Goal: Transaction & Acquisition: Purchase product/service

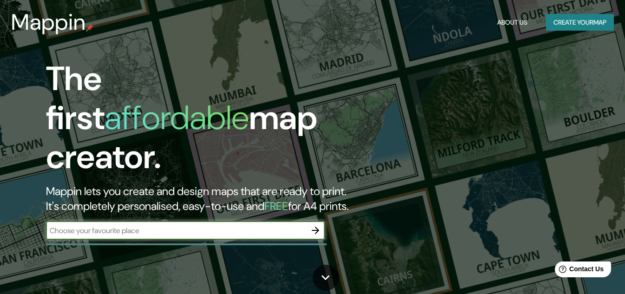
click at [118, 225] on input "text" at bounding box center [176, 230] width 260 height 11
type input "[GEOGRAPHIC_DATA]"
drag, startPoint x: 179, startPoint y: 220, endPoint x: 10, endPoint y: 226, distance: 169.8
click at [1, 232] on div "The first affordable map creator. Mappin lets you create and design maps that a…" at bounding box center [312, 147] width 625 height 294
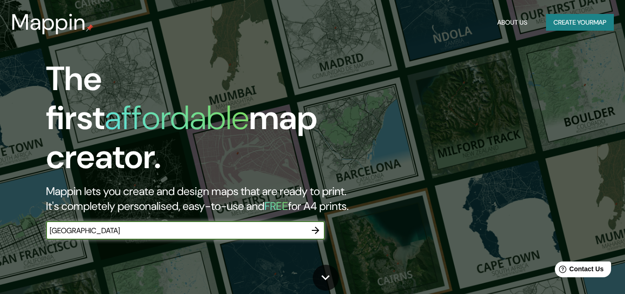
type input "[GEOGRAPHIC_DATA]"
click at [316, 225] on icon "button" at bounding box center [315, 230] width 11 height 11
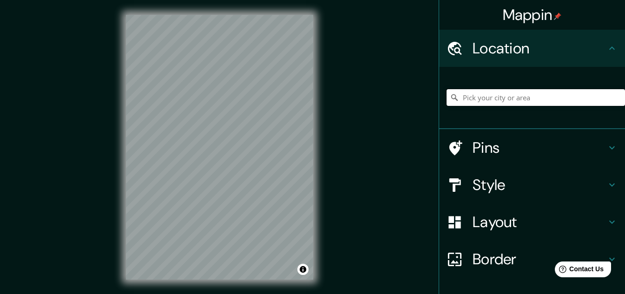
click at [523, 97] on input "Pick your city or area" at bounding box center [536, 97] width 179 height 17
click at [334, 106] on div "Mappin Location Pins Style Layout Border Choose a border. Hint : you can make l…" at bounding box center [312, 155] width 625 height 310
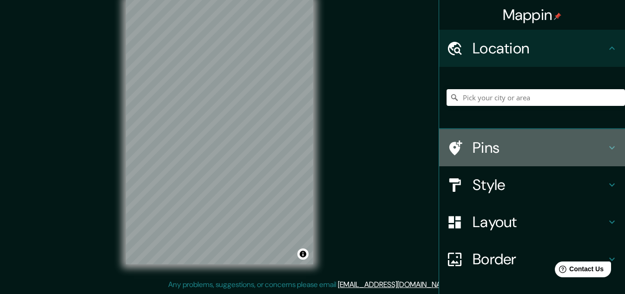
click at [610, 149] on icon at bounding box center [613, 147] width 6 height 3
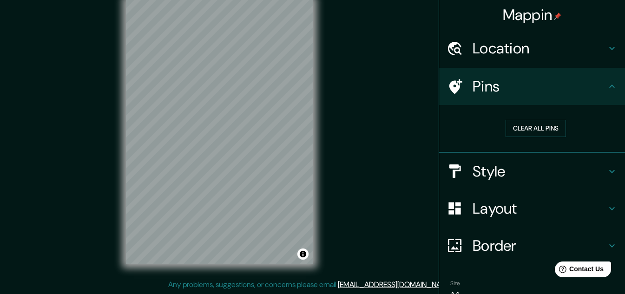
click at [607, 84] on icon at bounding box center [612, 86] width 11 height 11
click at [610, 171] on icon at bounding box center [613, 171] width 6 height 3
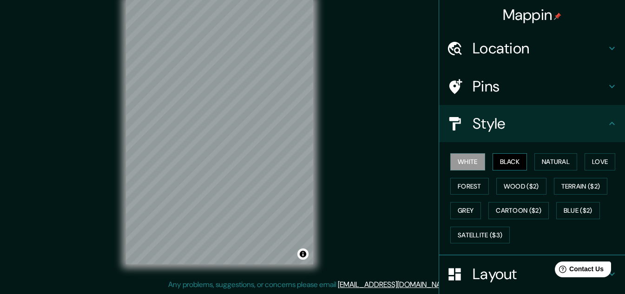
click at [504, 165] on button "Black" at bounding box center [510, 161] width 35 height 17
click at [548, 162] on button "Natural" at bounding box center [556, 161] width 43 height 17
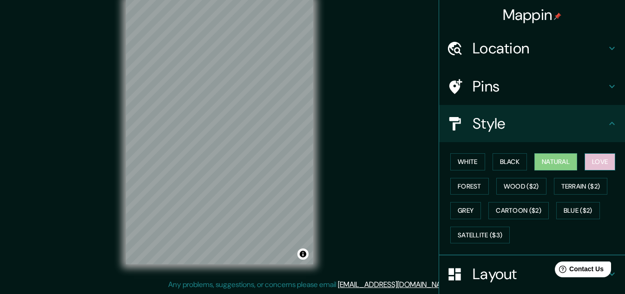
click at [606, 161] on button "Love" at bounding box center [600, 161] width 31 height 17
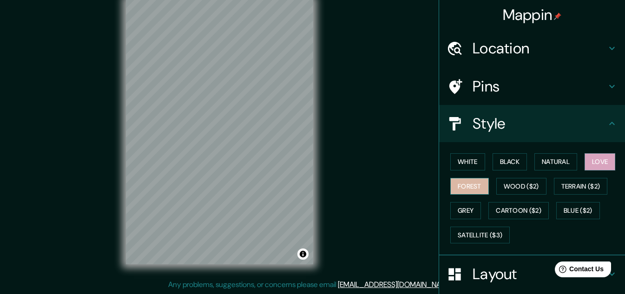
click at [471, 192] on button "Forest" at bounding box center [470, 186] width 39 height 17
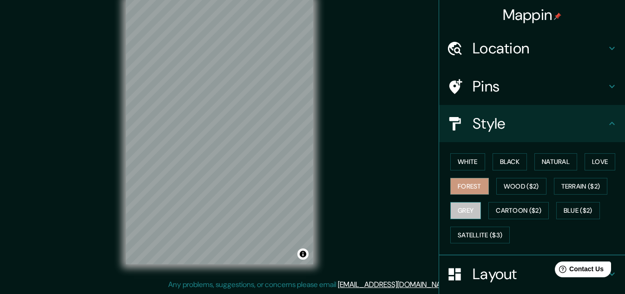
click at [458, 215] on button "Grey" at bounding box center [466, 210] width 31 height 17
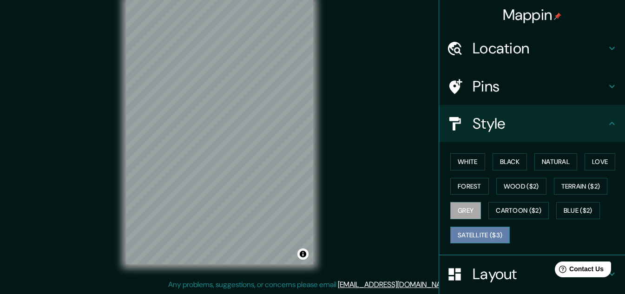
click at [467, 230] on button "Satellite ($3)" at bounding box center [481, 235] width 60 height 17
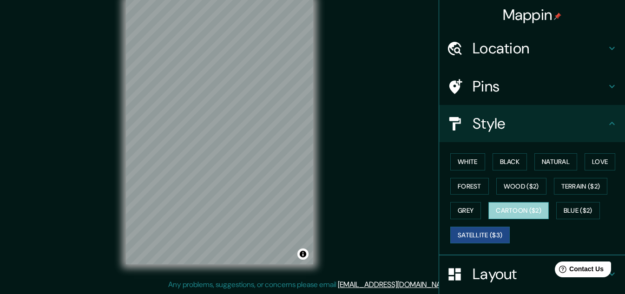
click at [526, 216] on button "Cartoon ($2)" at bounding box center [519, 210] width 60 height 17
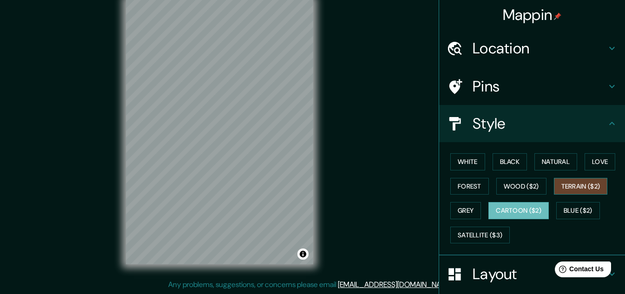
click at [570, 181] on button "Terrain ($2)" at bounding box center [581, 186] width 54 height 17
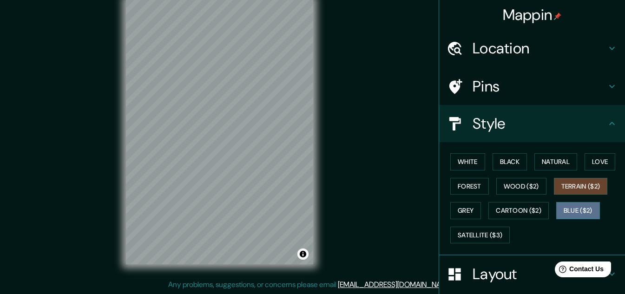
click at [570, 207] on button "Blue ($2)" at bounding box center [579, 210] width 44 height 17
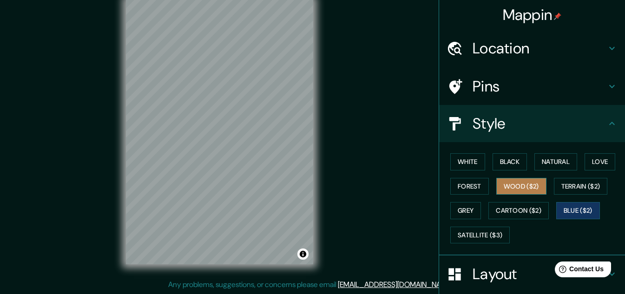
click at [513, 186] on button "Wood ($2)" at bounding box center [522, 186] width 50 height 17
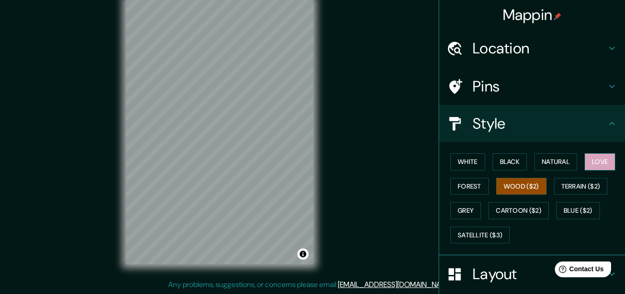
click at [606, 161] on button "Love" at bounding box center [600, 161] width 31 height 17
click at [556, 163] on button "Natural" at bounding box center [556, 161] width 43 height 17
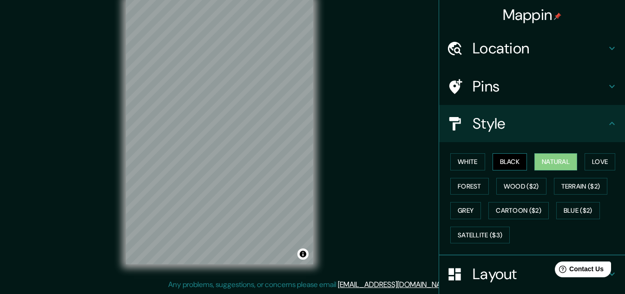
click at [501, 166] on button "Black" at bounding box center [510, 161] width 35 height 17
click at [463, 156] on button "White" at bounding box center [468, 161] width 35 height 17
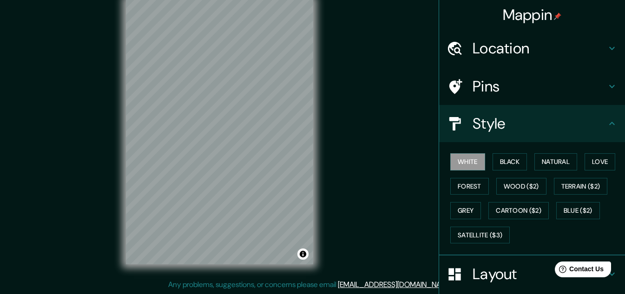
click at [520, 278] on h4 "Layout" at bounding box center [540, 274] width 134 height 19
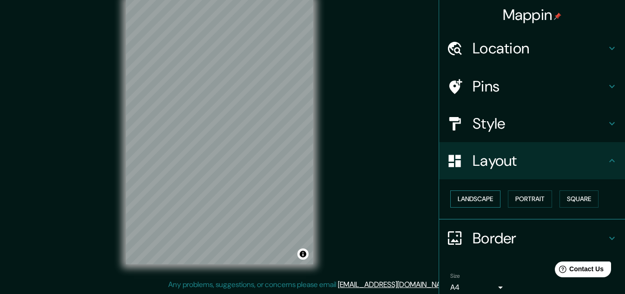
click at [477, 203] on button "Landscape" at bounding box center [476, 199] width 50 height 17
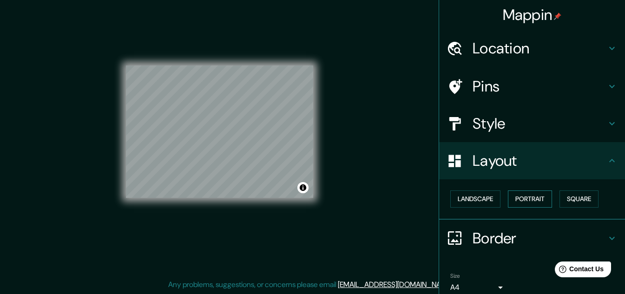
click at [532, 200] on button "Portrait" at bounding box center [530, 199] width 44 height 17
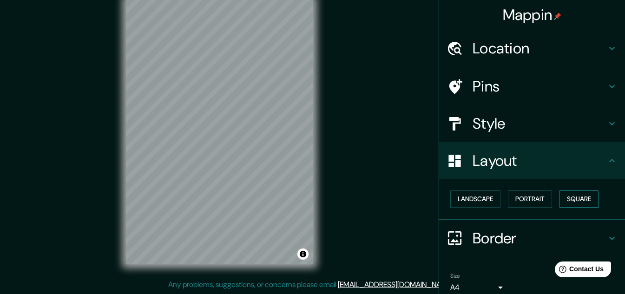
click at [584, 205] on button "Square" at bounding box center [579, 199] width 39 height 17
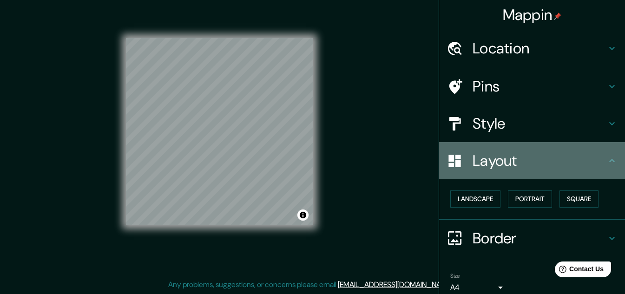
click at [571, 169] on h4 "Layout" at bounding box center [540, 161] width 134 height 19
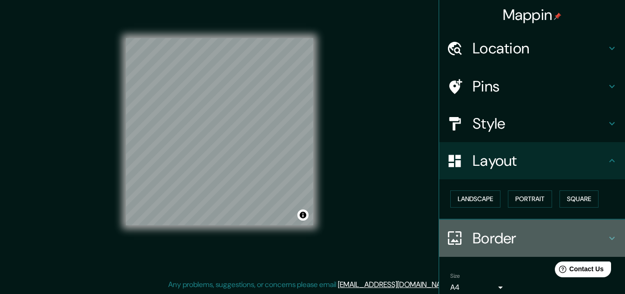
click at [491, 231] on h4 "Border" at bounding box center [540, 238] width 134 height 19
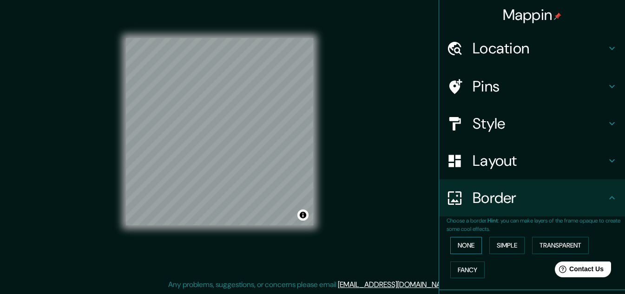
click at [464, 246] on button "None" at bounding box center [467, 245] width 32 height 17
click at [501, 245] on button "Simple" at bounding box center [507, 245] width 35 height 17
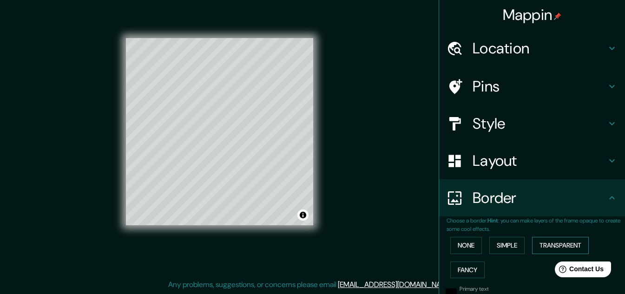
click at [541, 245] on button "Transparent" at bounding box center [560, 245] width 57 height 17
click at [469, 268] on button "Fancy" at bounding box center [468, 270] width 34 height 17
click at [464, 250] on button "None" at bounding box center [467, 245] width 32 height 17
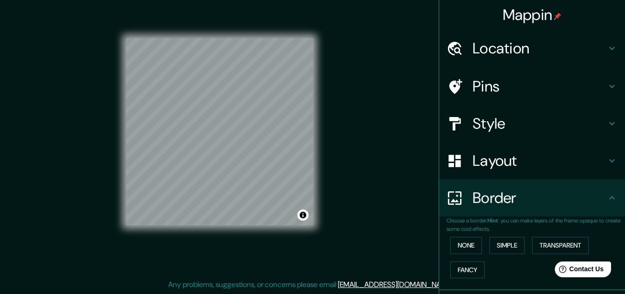
click at [576, 192] on h4 "Border" at bounding box center [540, 198] width 134 height 19
click at [609, 198] on icon at bounding box center [612, 197] width 11 height 11
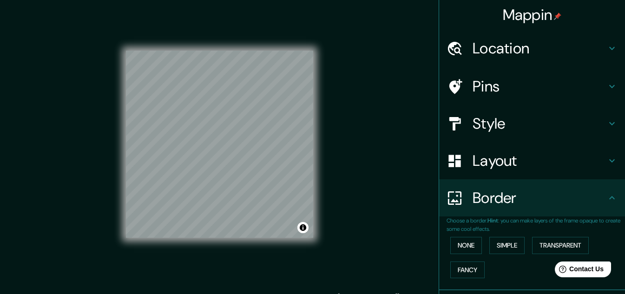
scroll to position [0, 0]
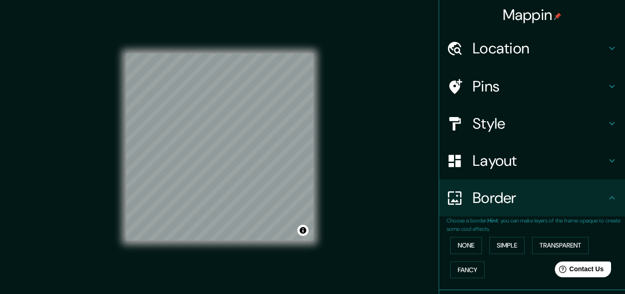
click at [616, 156] on div "Layout" at bounding box center [532, 160] width 186 height 37
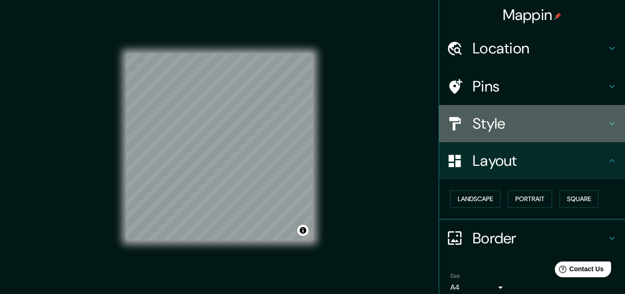
click at [609, 128] on icon at bounding box center [612, 123] width 11 height 11
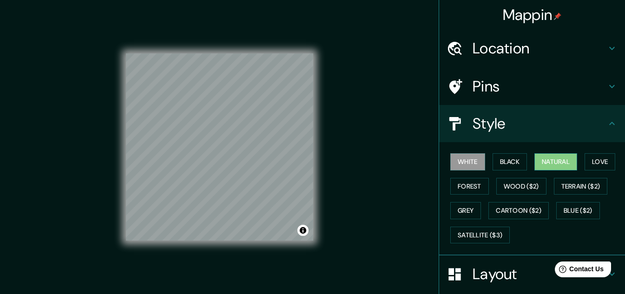
click at [560, 156] on button "Natural" at bounding box center [556, 161] width 43 height 17
click at [462, 162] on button "White" at bounding box center [468, 161] width 35 height 17
click at [505, 162] on button "Black" at bounding box center [510, 161] width 35 height 17
click at [463, 159] on button "White" at bounding box center [468, 161] width 35 height 17
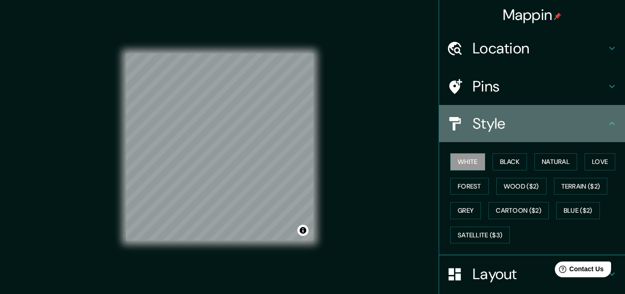
click at [613, 127] on div "Style" at bounding box center [532, 123] width 186 height 37
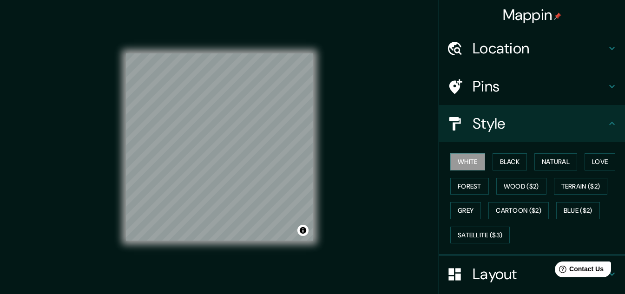
click at [609, 120] on icon at bounding box center [612, 123] width 11 height 11
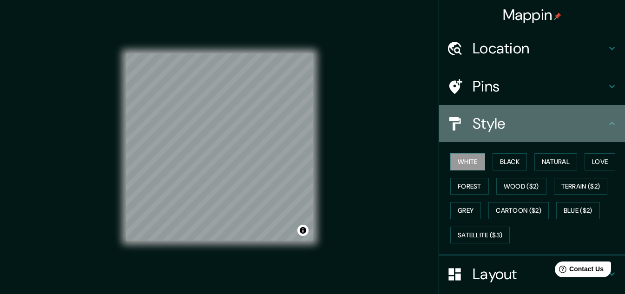
click at [607, 124] on icon at bounding box center [612, 123] width 11 height 11
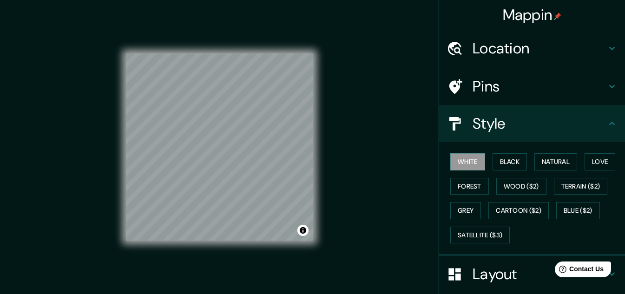
click at [607, 124] on icon at bounding box center [612, 123] width 11 height 11
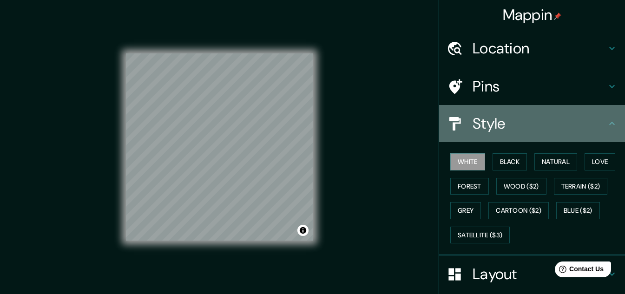
click at [607, 124] on icon at bounding box center [612, 123] width 11 height 11
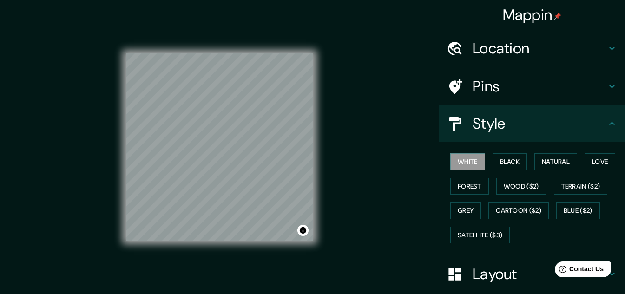
click at [590, 82] on h4 "Pins" at bounding box center [540, 86] width 134 height 19
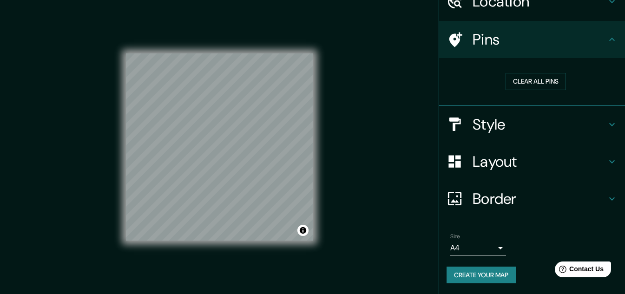
scroll to position [47, 0]
click at [494, 253] on body "Mappin Location Pins Clear all pins Style Layout Border Choose a border. Hint :…" at bounding box center [312, 147] width 625 height 294
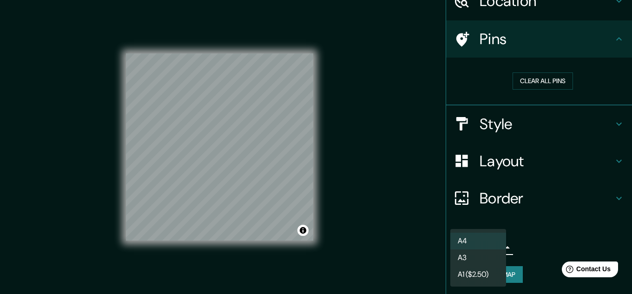
click at [480, 259] on li "A3" at bounding box center [479, 258] width 56 height 17
type input "a4"
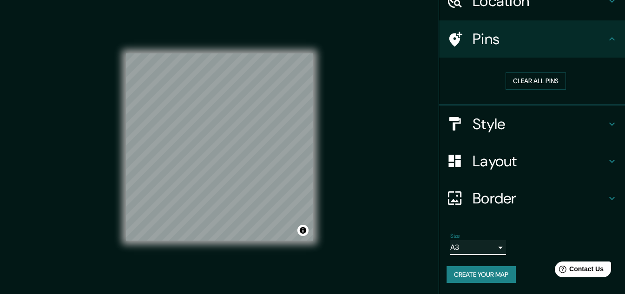
scroll to position [0, 0]
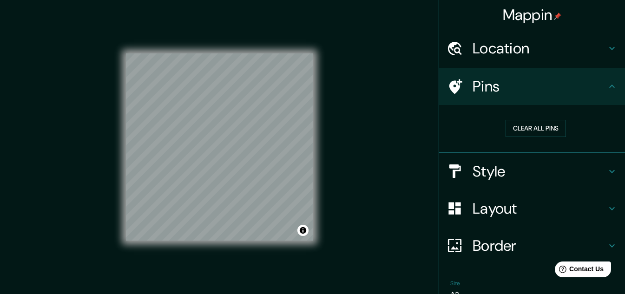
click at [510, 174] on h4 "Style" at bounding box center [540, 171] width 134 height 19
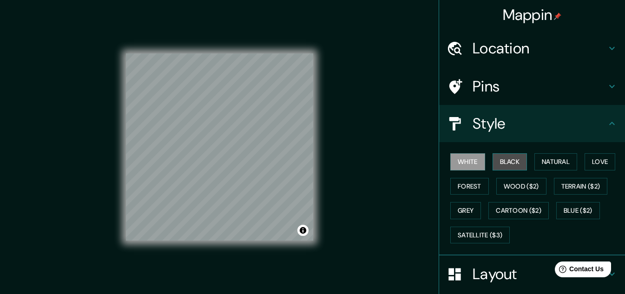
click at [496, 159] on button "Black" at bounding box center [510, 161] width 35 height 17
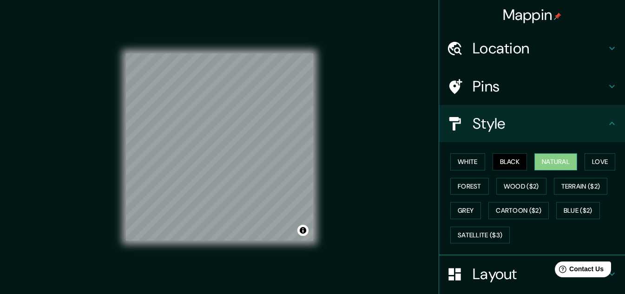
click at [544, 160] on button "Natural" at bounding box center [556, 161] width 43 height 17
click at [507, 159] on button "Black" at bounding box center [510, 161] width 35 height 17
click at [466, 165] on button "White" at bounding box center [468, 161] width 35 height 17
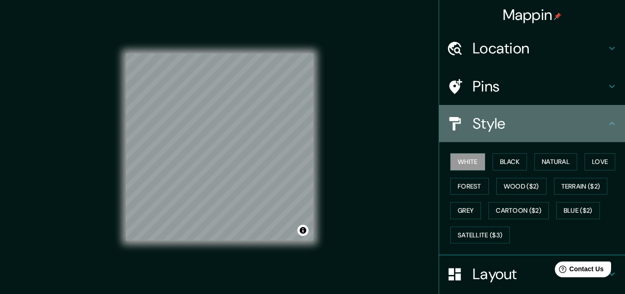
click at [564, 126] on h4 "Style" at bounding box center [540, 123] width 134 height 19
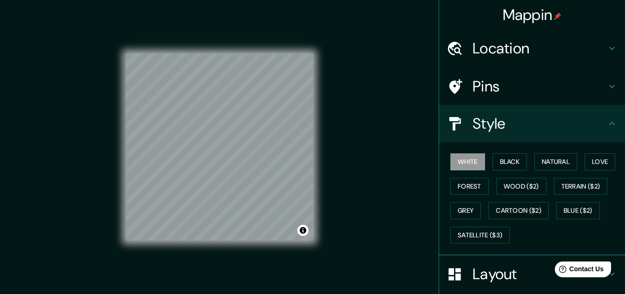
click at [607, 120] on icon at bounding box center [612, 123] width 11 height 11
click at [305, 233] on button "Toggle attribution" at bounding box center [303, 230] width 11 height 11
click at [377, 180] on div "Mappin Location Pins Style White Black Natural Love Forest Wood ($2) Terrain ($…" at bounding box center [312, 155] width 625 height 310
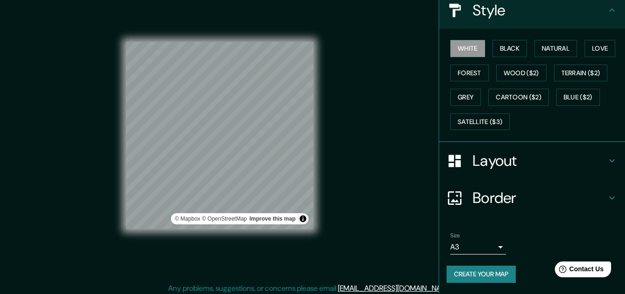
scroll to position [15, 0]
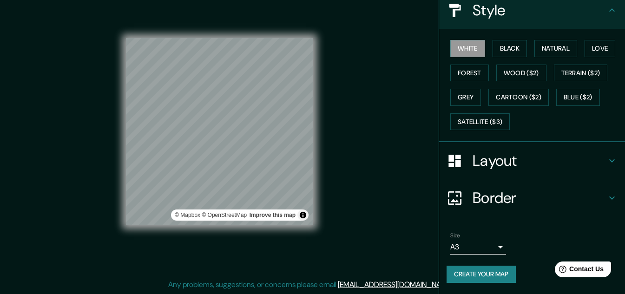
click at [500, 274] on button "Create your map" at bounding box center [481, 274] width 69 height 17
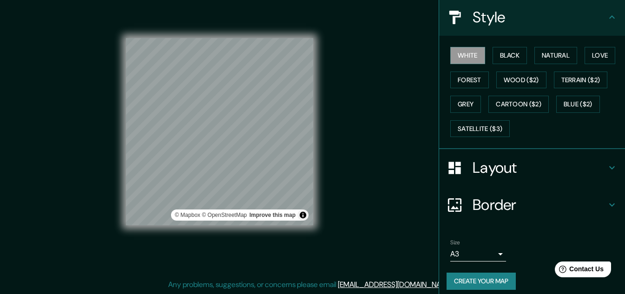
scroll to position [113, 0]
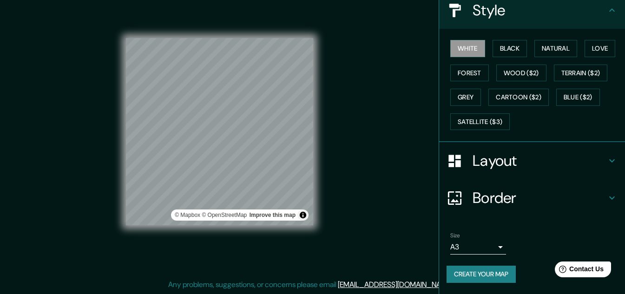
click at [481, 273] on button "Create your map" at bounding box center [481, 274] width 69 height 17
